Goal: Check status: Check status

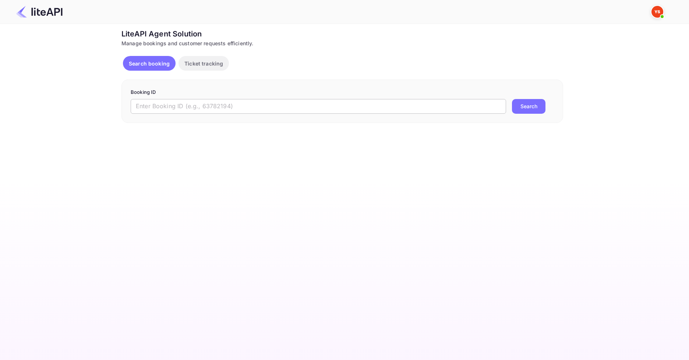
click at [214, 105] on input "text" at bounding box center [319, 106] width 376 height 15
paste input "9208032"
type input "9208032"
click at [536, 106] on button "Search" at bounding box center [529, 106] width 34 height 15
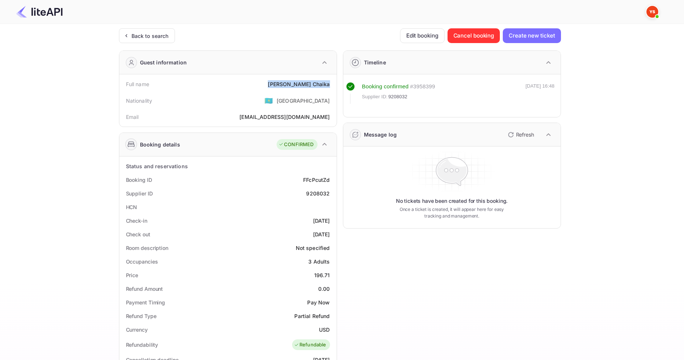
drag, startPoint x: 293, startPoint y: 88, endPoint x: 329, endPoint y: 87, distance: 35.7
click at [329, 87] on div "Full name [PERSON_NAME]" at bounding box center [227, 84] width 211 height 14
copy div "[PERSON_NAME]"
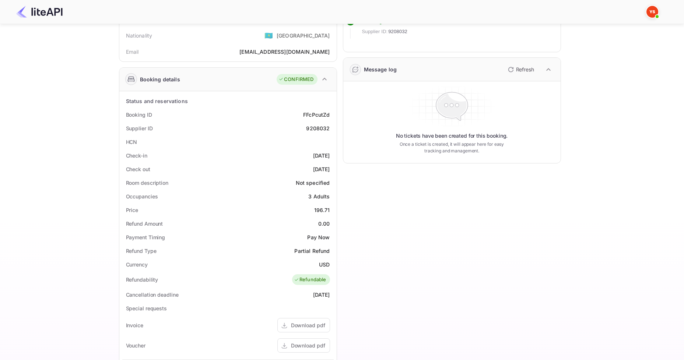
scroll to position [74, 0]
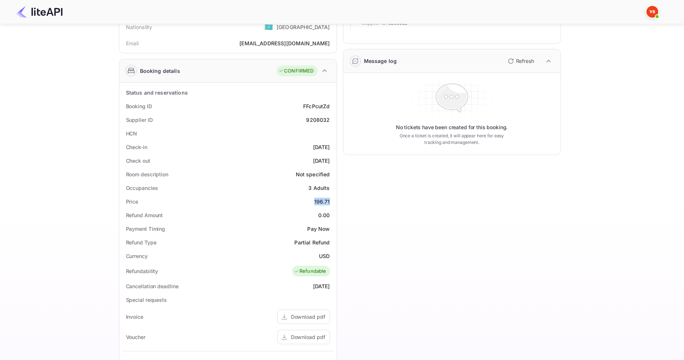
drag, startPoint x: 310, startPoint y: 201, endPoint x: 331, endPoint y: 202, distance: 21.0
click at [331, 202] on div "Price 196.71" at bounding box center [227, 202] width 211 height 14
copy div "196.71"
